Goal: Information Seeking & Learning: Learn about a topic

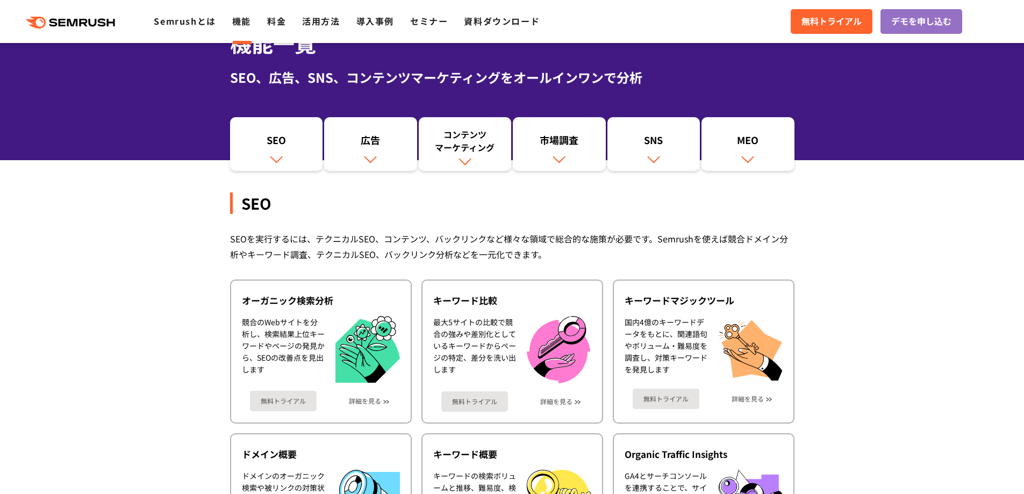
scroll to position [54, 0]
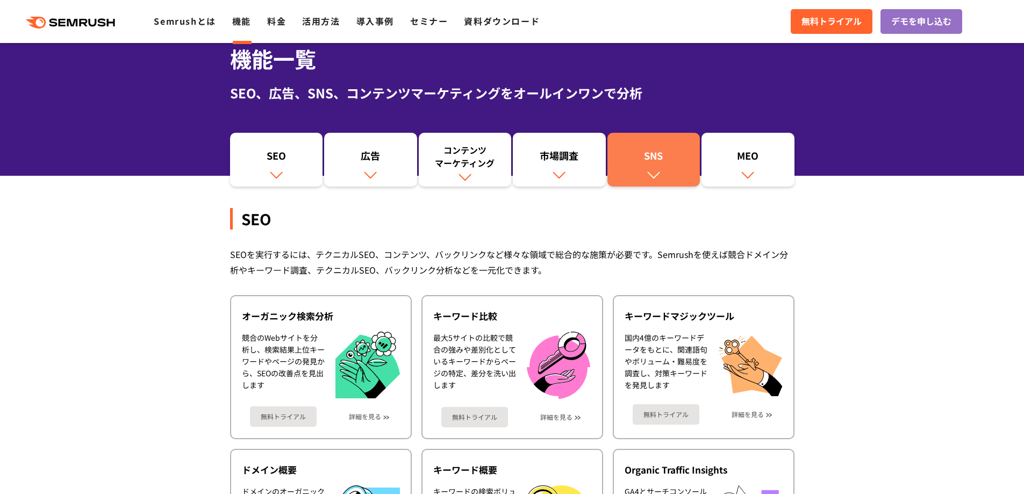
click at [673, 163] on div "SNS" at bounding box center [654, 158] width 82 height 18
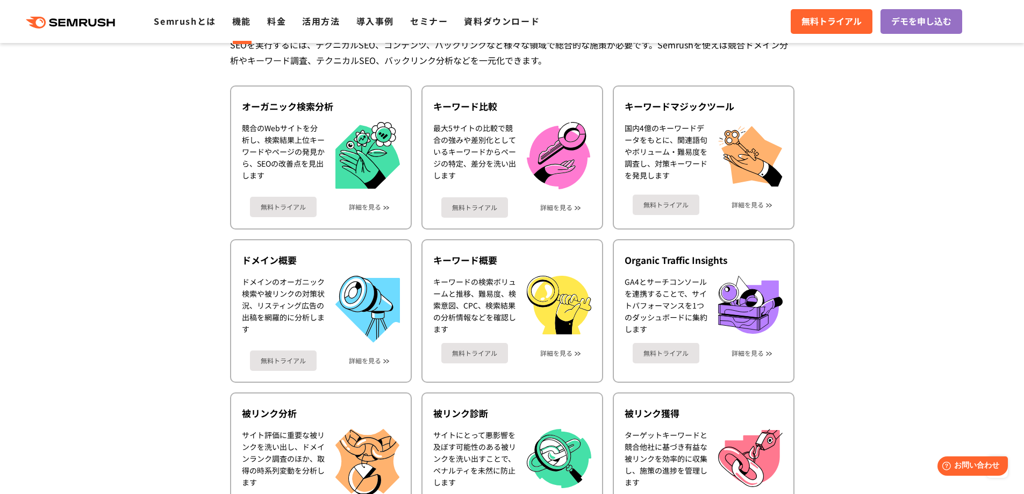
scroll to position [262, 0]
